Goal: Information Seeking & Learning: Learn about a topic

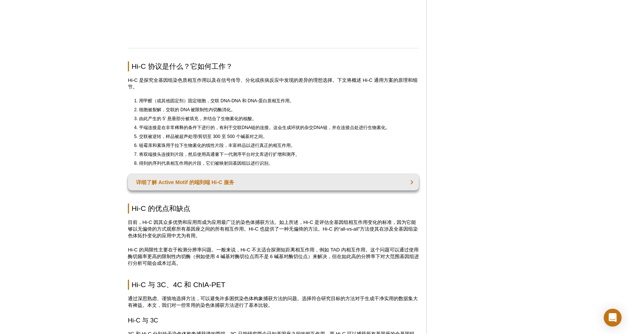
scroll to position [1449, 0]
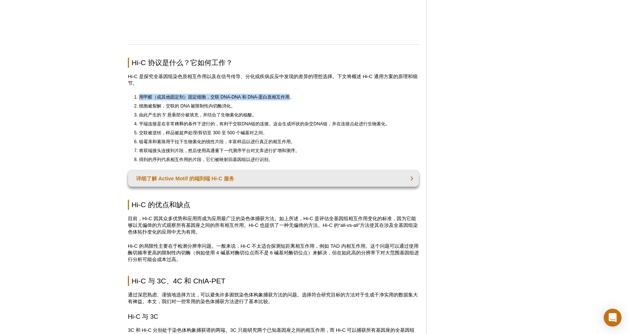
drag, startPoint x: 142, startPoint y: 101, endPoint x: 292, endPoint y: 93, distance: 149.7
drag, startPoint x: 141, startPoint y: 111, endPoint x: 239, endPoint y: 107, distance: 98.2
click at [239, 107] on ol "用甲醛（或其他固定剂）固定细胞，交联 DNA-DNA 和 DNA-蛋白质相互作用。 细胞被裂解，交联的 DNA 被限制性内切酶消化。 由此产生的 5' 悬垂部…" at bounding box center [270, 128] width 284 height 69
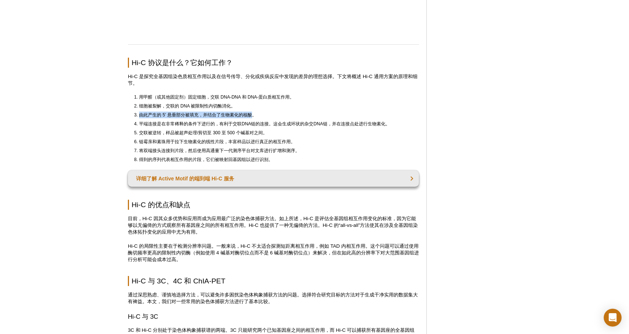
drag, startPoint x: 142, startPoint y: 119, endPoint x: 246, endPoint y: 120, distance: 104.8
click at [252, 118] on ol "用甲醛（或其他固定剂）固定细胞，交联 DNA-DNA 和 DNA-蛋白质相互作用。 细胞被裂解，交联的 DNA 被限制性内切酶消化。 由此产生的 5' 悬垂部…" at bounding box center [270, 128] width 284 height 69
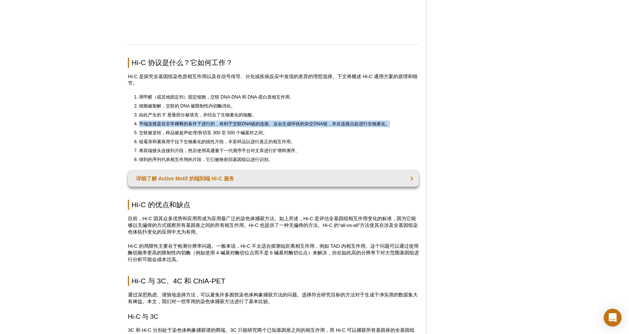
drag, startPoint x: 141, startPoint y: 129, endPoint x: 389, endPoint y: 133, distance: 248.3
click at [389, 127] on li "平端连接是在非常稀释的条件下进行的，有利于交联DNA链的连接。这会生成环状的杂交DNA链，并在连接点处进行生物素化。" at bounding box center [275, 123] width 273 height 7
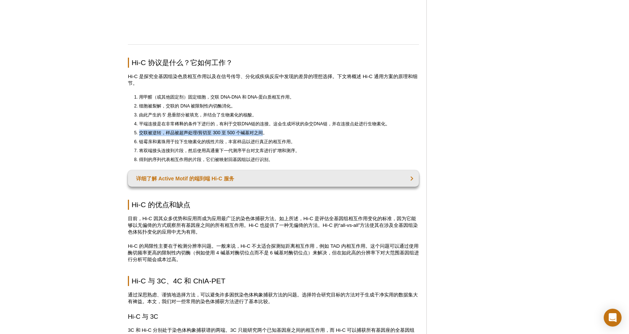
drag, startPoint x: 141, startPoint y: 139, endPoint x: 265, endPoint y: 135, distance: 124.2
click at [265, 135] on ol "用甲醛（或其他固定剂）固定细胞，交联 DNA-DNA 和 DNA-蛋白质相互作用。 细胞被裂解，交联的 DNA 被限制性内切酶消化。 由此产生的 5' 悬垂部…" at bounding box center [270, 128] width 284 height 69
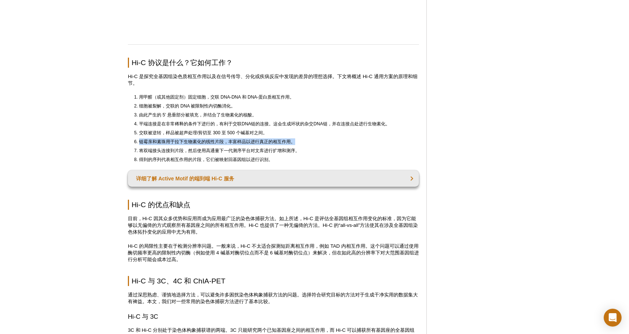
drag, startPoint x: 139, startPoint y: 148, endPoint x: 293, endPoint y: 150, distance: 154.3
click at [293, 144] on font "链霉亲和素珠用于拉下生物素化的线性片段，丰富样品以进行真正的相互作用。" at bounding box center [217, 141] width 156 height 5
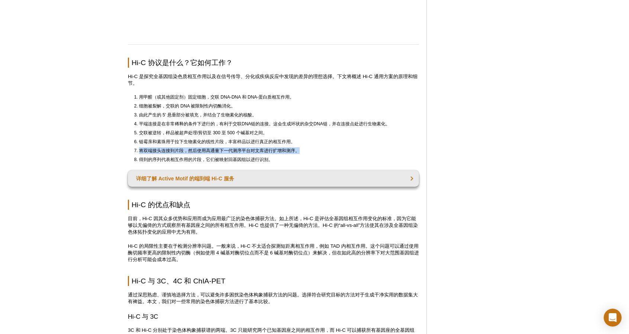
drag, startPoint x: 139, startPoint y: 158, endPoint x: 301, endPoint y: 152, distance: 161.8
click at [301, 152] on ol "用甲醛（或其他固定剂）固定细胞，交联 DNA-DNA 和 DNA-蛋白质相互作用。 细胞被裂解，交联的 DNA 被限制性内切酶消化。 由此产生的 5' 悬垂部…" at bounding box center [270, 128] width 284 height 69
drag, startPoint x: 147, startPoint y: 166, endPoint x: 274, endPoint y: 164, distance: 127.1
click at [274, 163] on li "得到的序列代表相互作用的片段，它们被映射回基因组以进行识别。" at bounding box center [275, 159] width 273 height 7
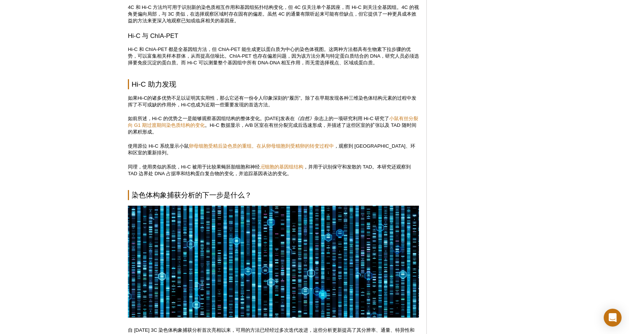
scroll to position [1820, 0]
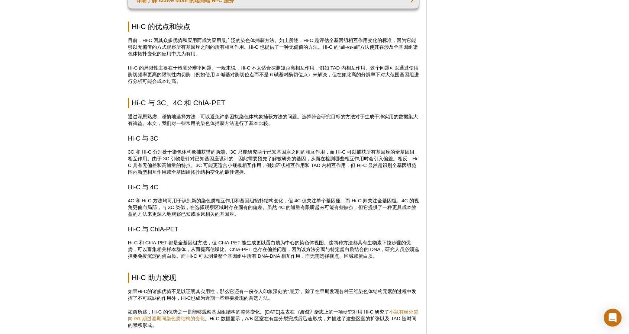
scroll to position [1523, 0]
